Goal: Transaction & Acquisition: Purchase product/service

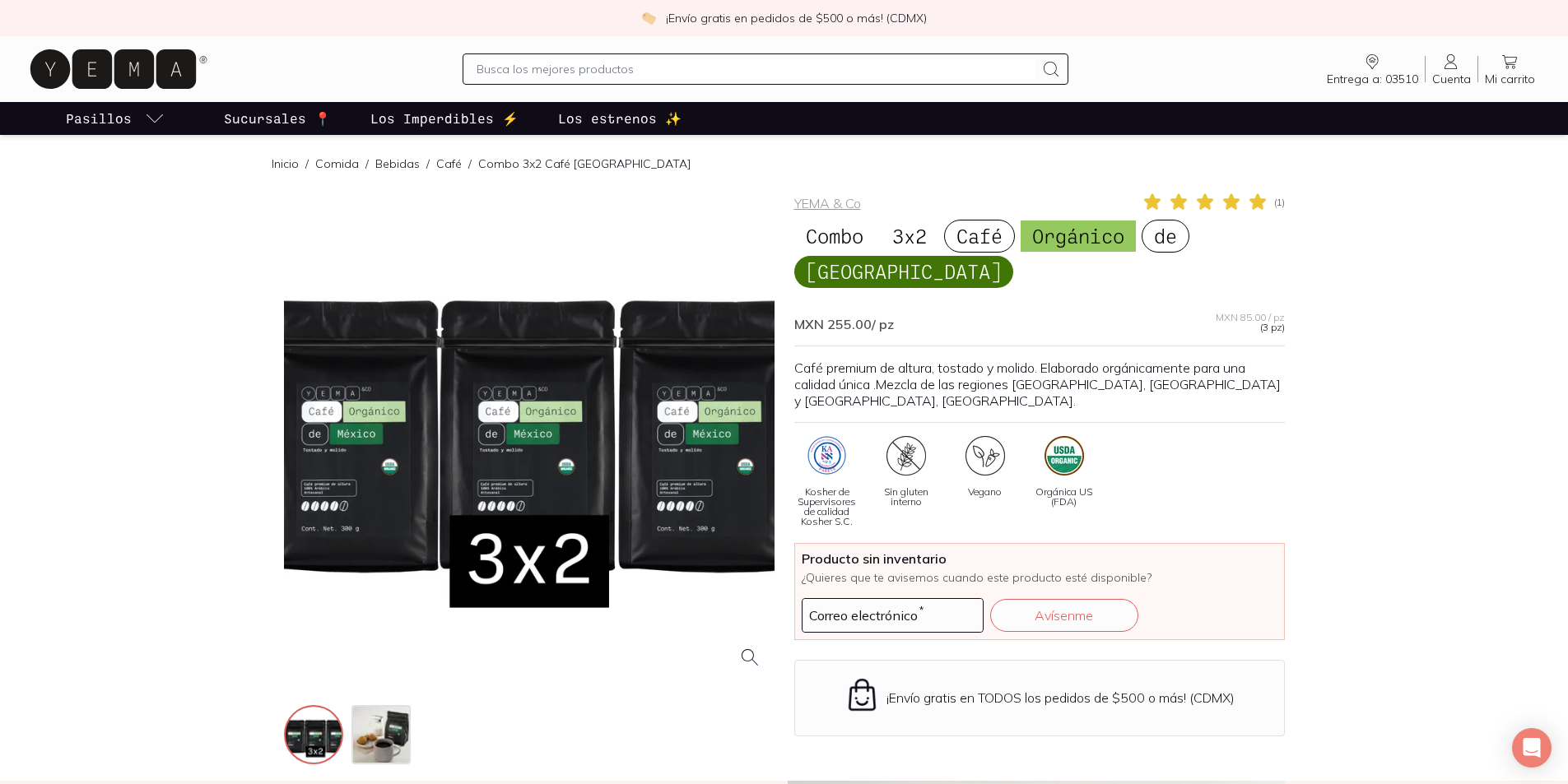
scroll to position [329, 0]
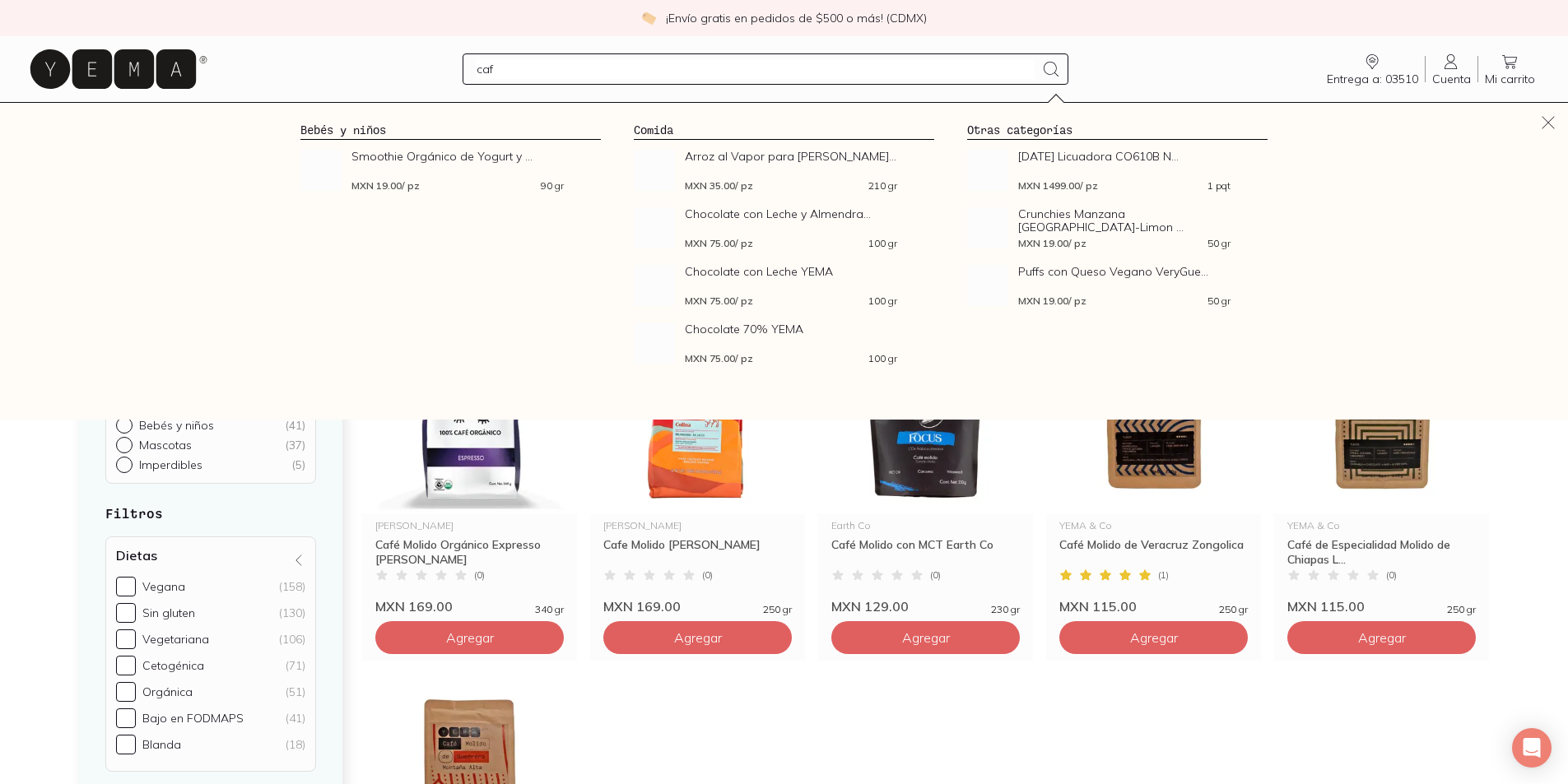
type input "café"
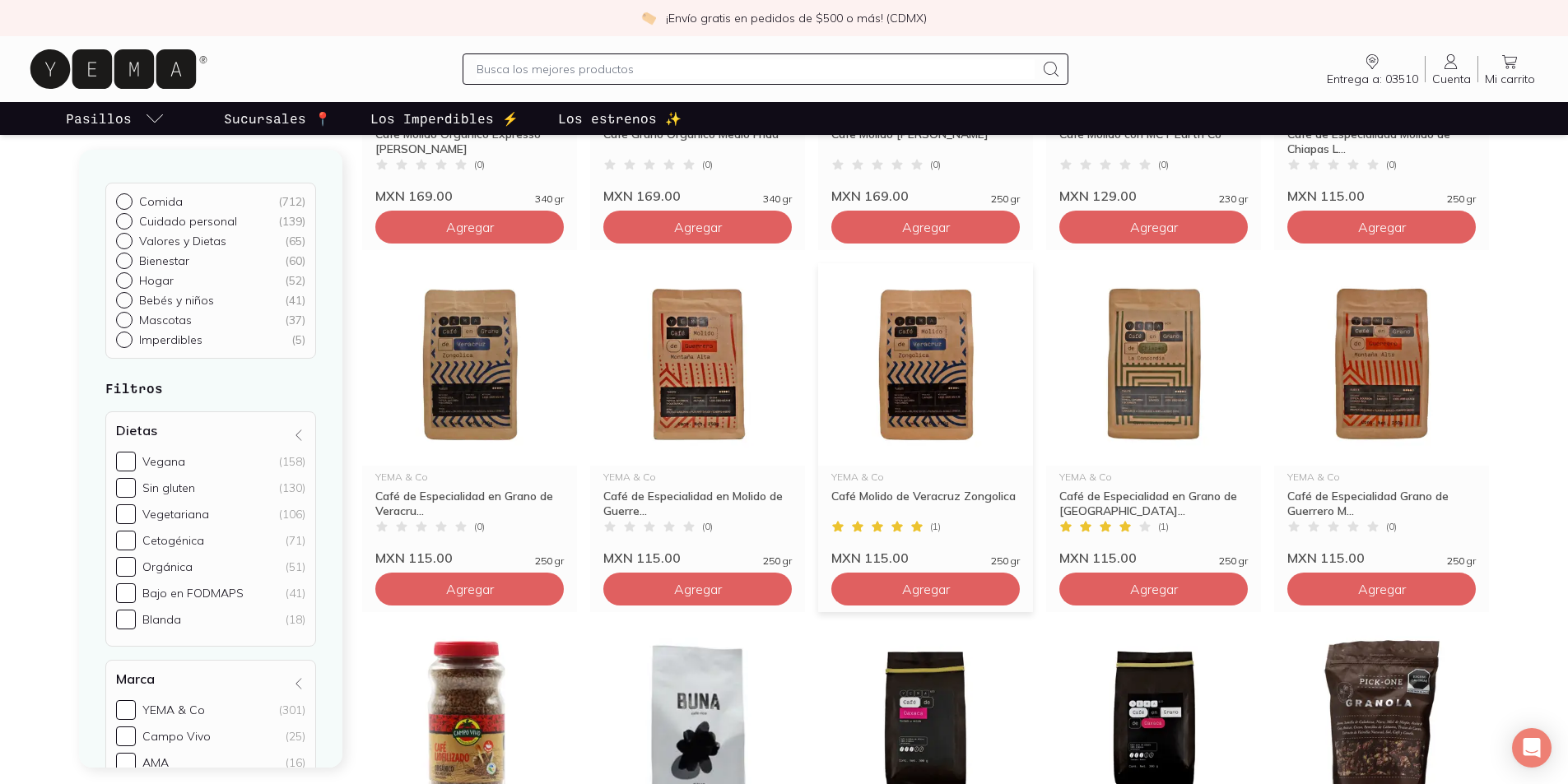
scroll to position [616, 0]
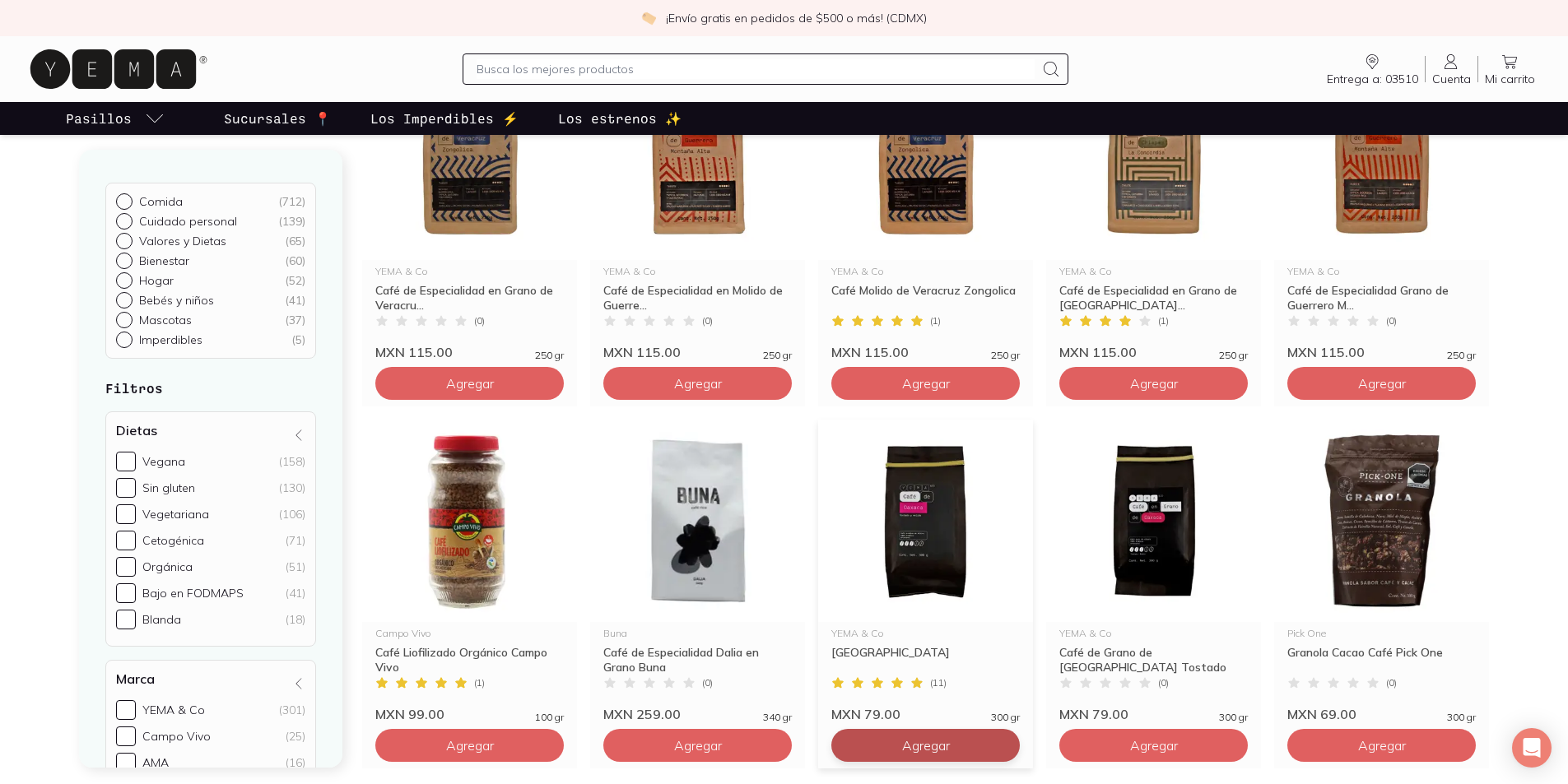
click at [936, 740] on span "Agregar" at bounding box center [926, 745] width 48 height 17
click at [940, 521] on img at bounding box center [925, 521] width 215 height 203
